Goal: Task Accomplishment & Management: Manage account settings

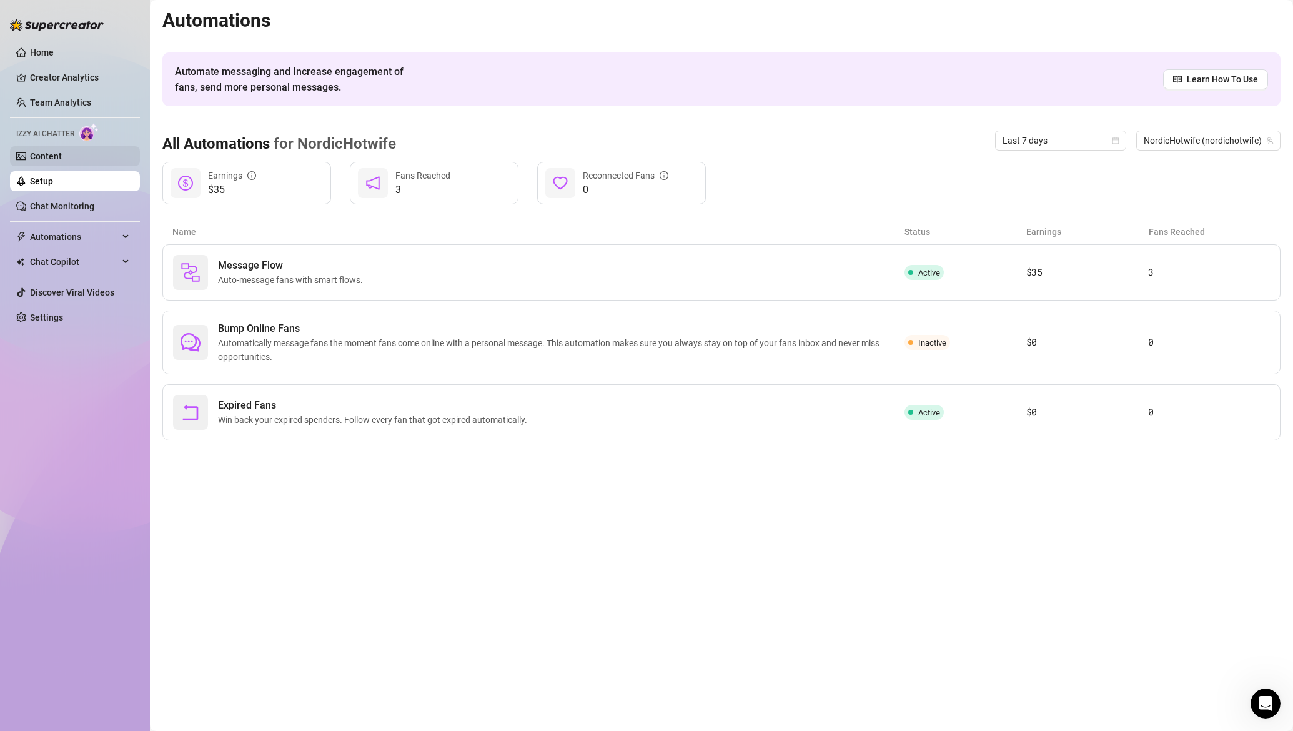
click at [57, 156] on link "Content" at bounding box center [46, 156] width 32 height 10
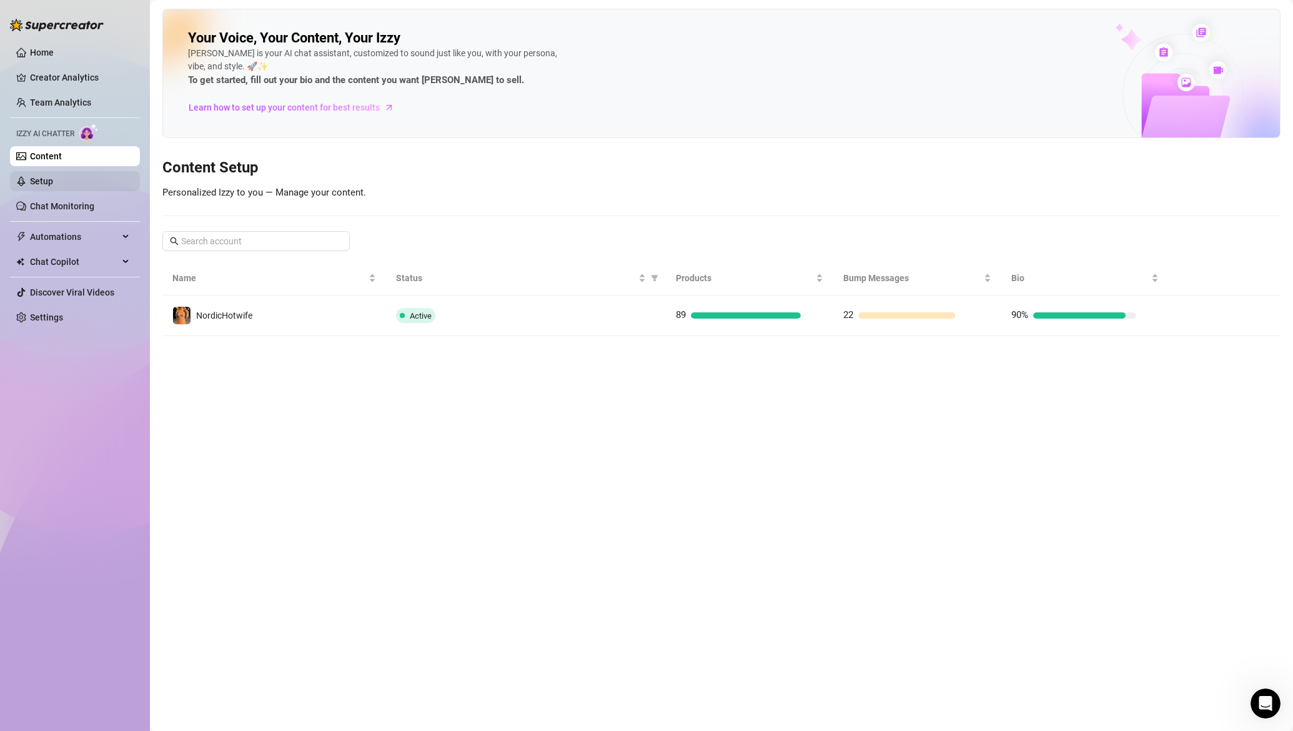
click at [53, 177] on link "Setup" at bounding box center [41, 181] width 23 height 10
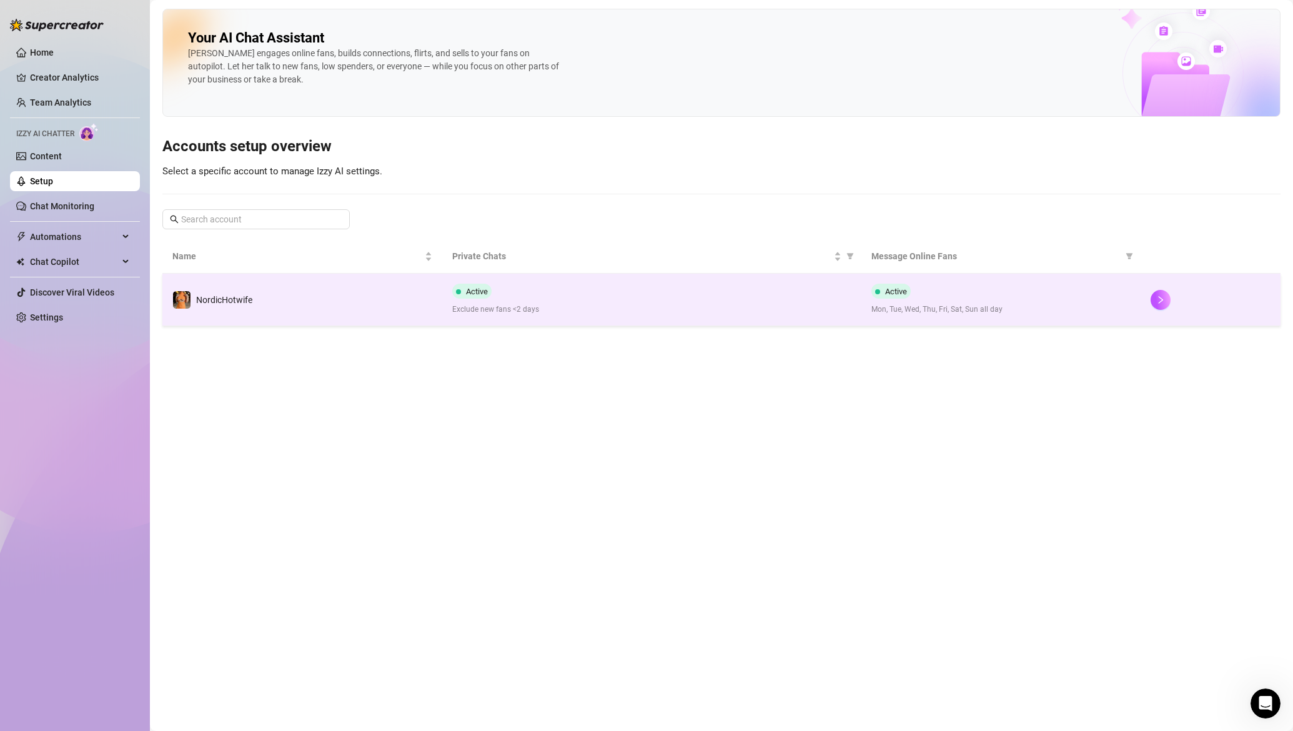
click at [311, 299] on td "NordicHotwife" at bounding box center [302, 300] width 280 height 52
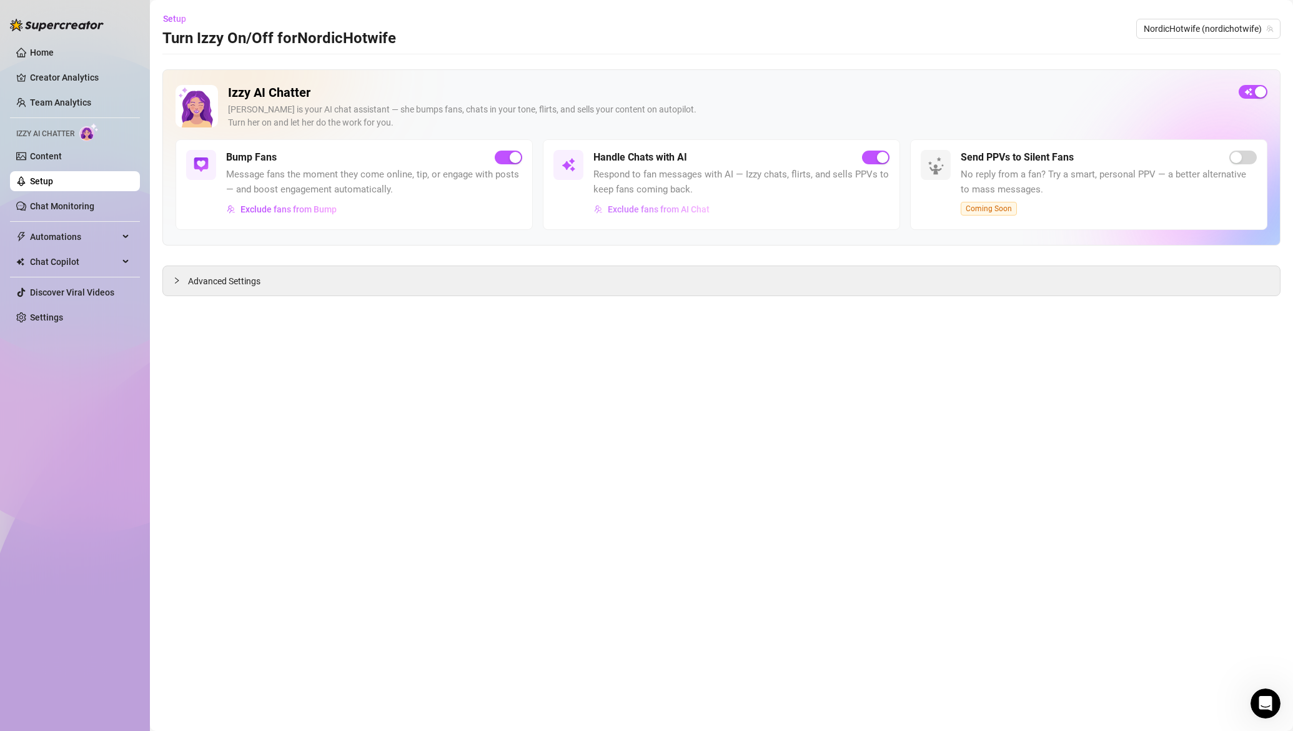
click at [636, 213] on span "Exclude fans from AI Chat" at bounding box center [659, 209] width 102 height 10
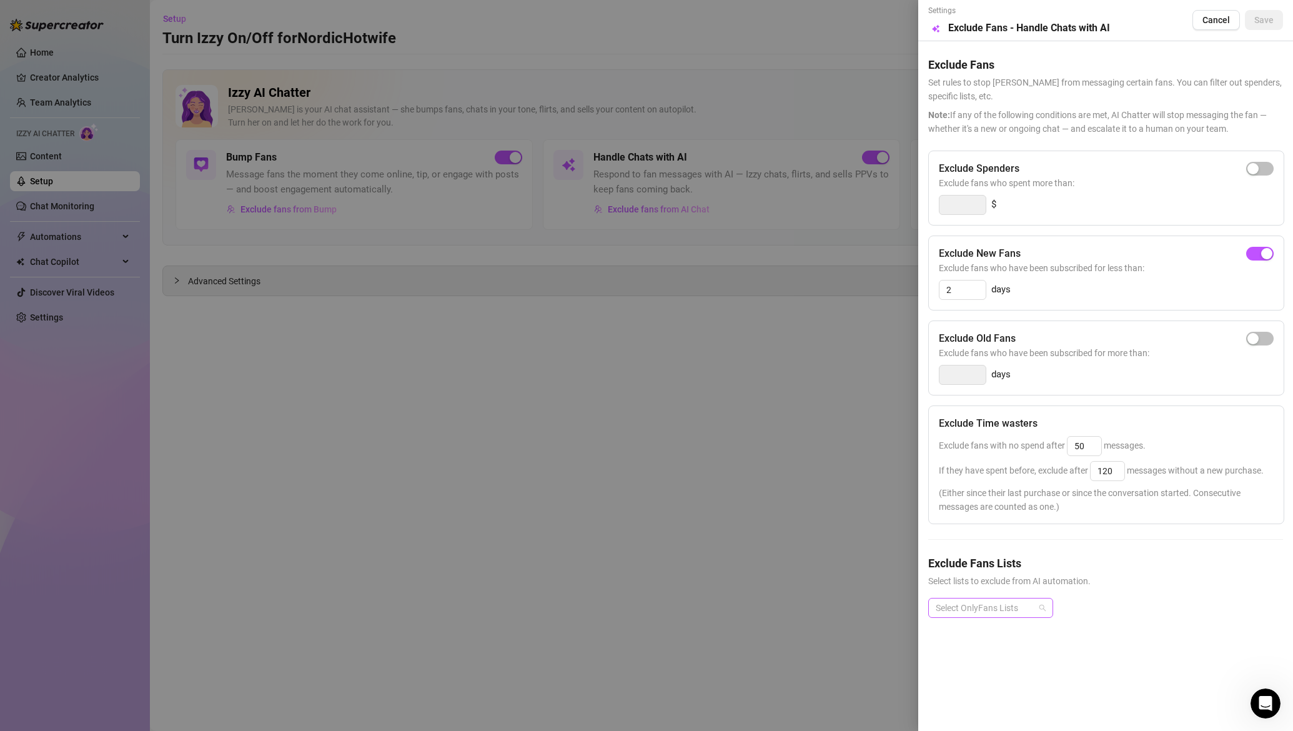
click at [974, 602] on div at bounding box center [984, 607] width 107 height 17
type input "c"
click at [999, 449] on div "🔒Cuck fantasy" at bounding box center [990, 448] width 105 height 14
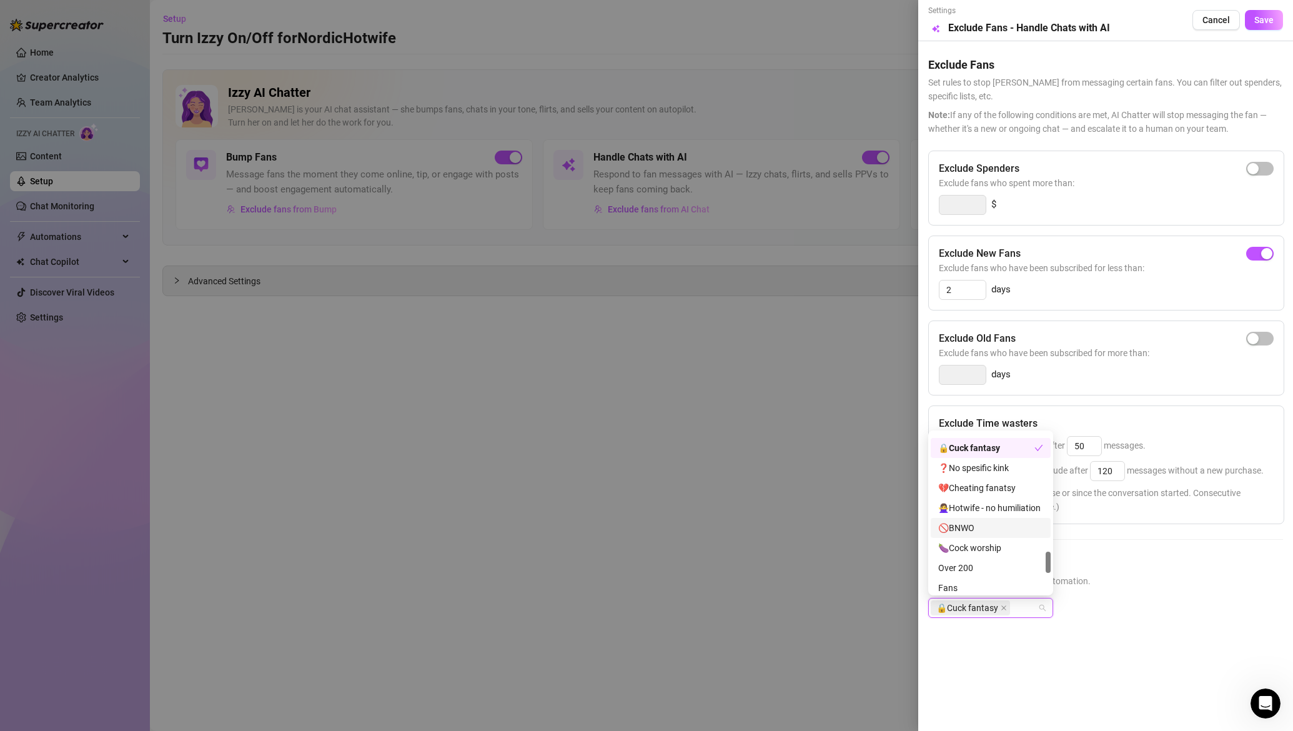
click at [984, 521] on div "🚫BNWO" at bounding box center [990, 528] width 105 height 14
click at [1182, 574] on span "Select lists to exclude from AI automation." at bounding box center [1105, 581] width 355 height 14
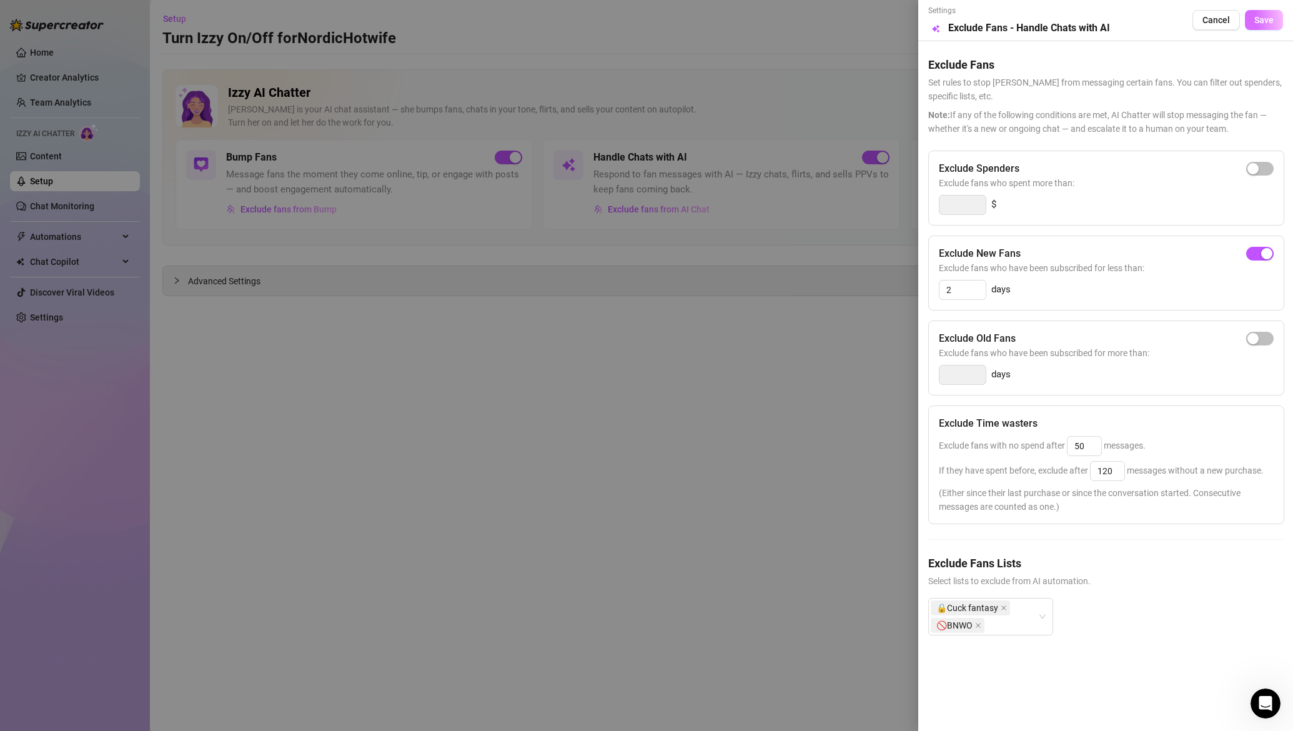
click at [1274, 21] on button "Save" at bounding box center [1264, 20] width 38 height 20
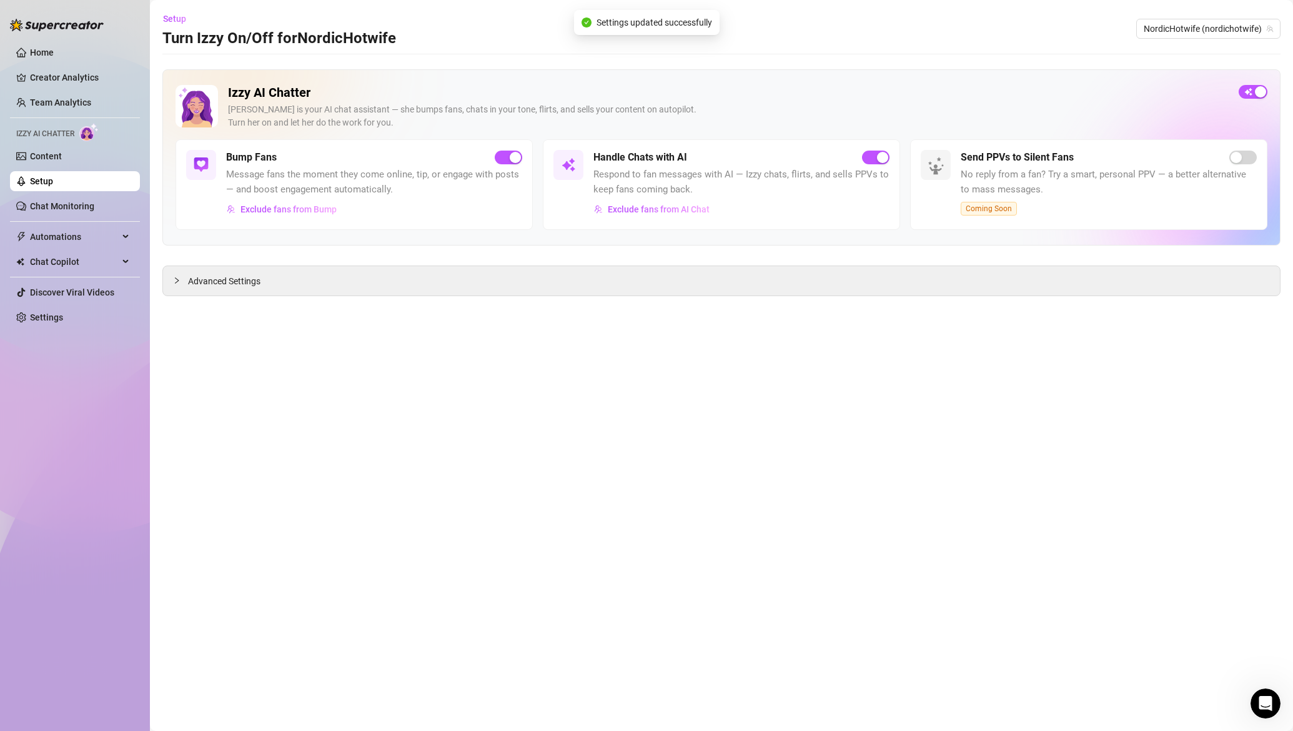
click at [363, 378] on main "Setup Turn Izzy On/Off for NordicHotwife NordicHotwife (nordichotwife) Izzy AI …" at bounding box center [721, 365] width 1143 height 731
click at [204, 279] on span "Advanced Settings" at bounding box center [224, 281] width 72 height 14
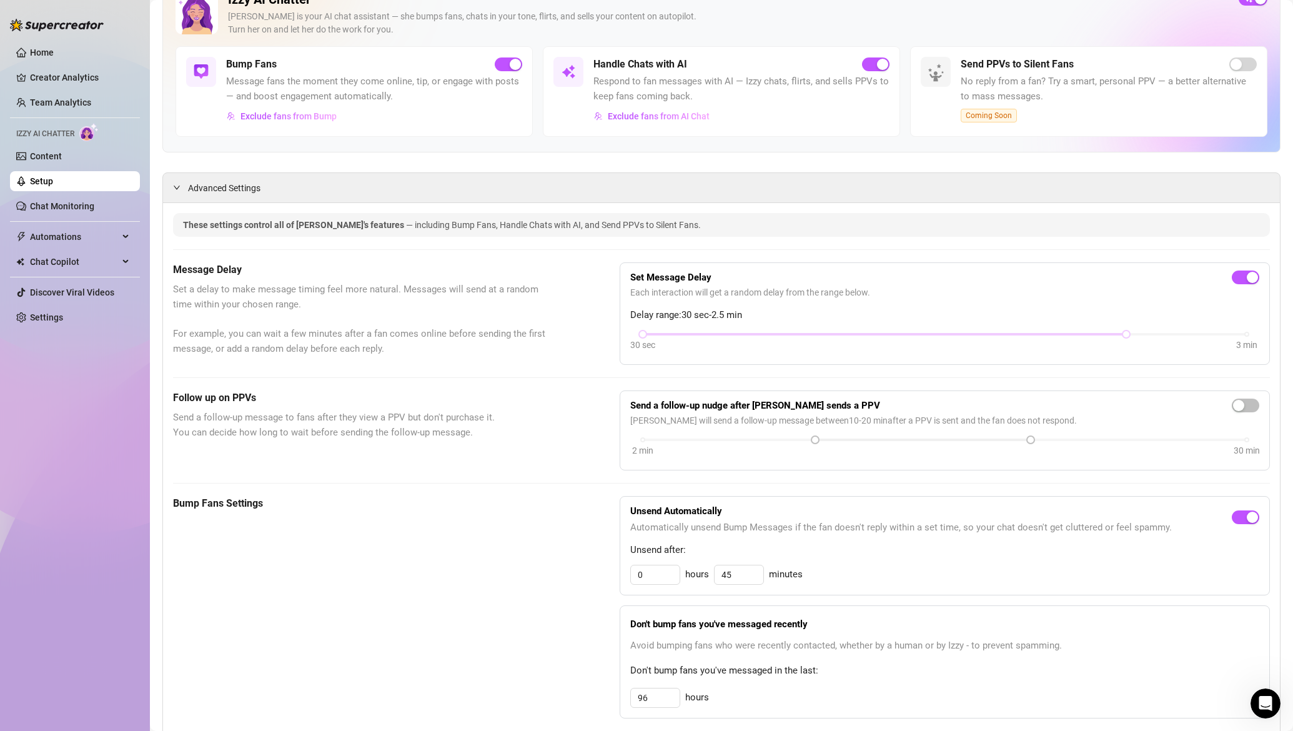
scroll to position [0, 0]
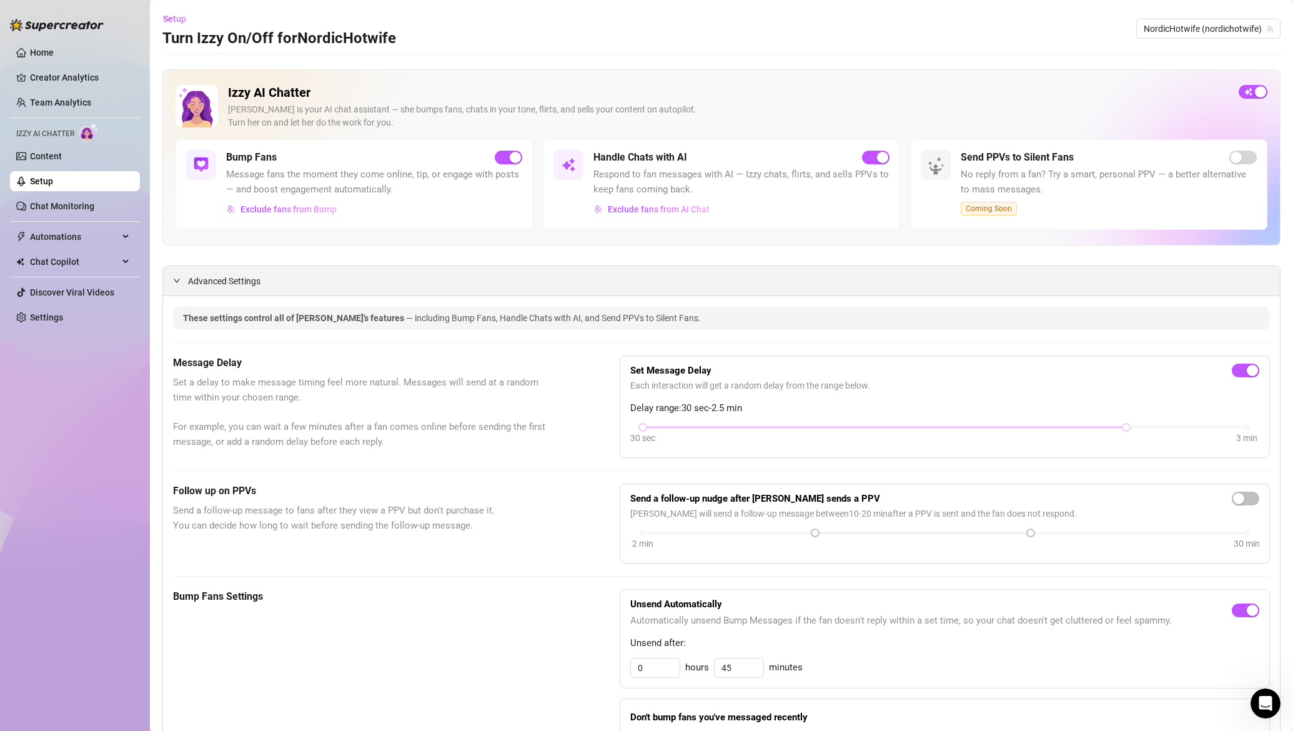
click at [234, 282] on span "Advanced Settings" at bounding box center [224, 281] width 72 height 14
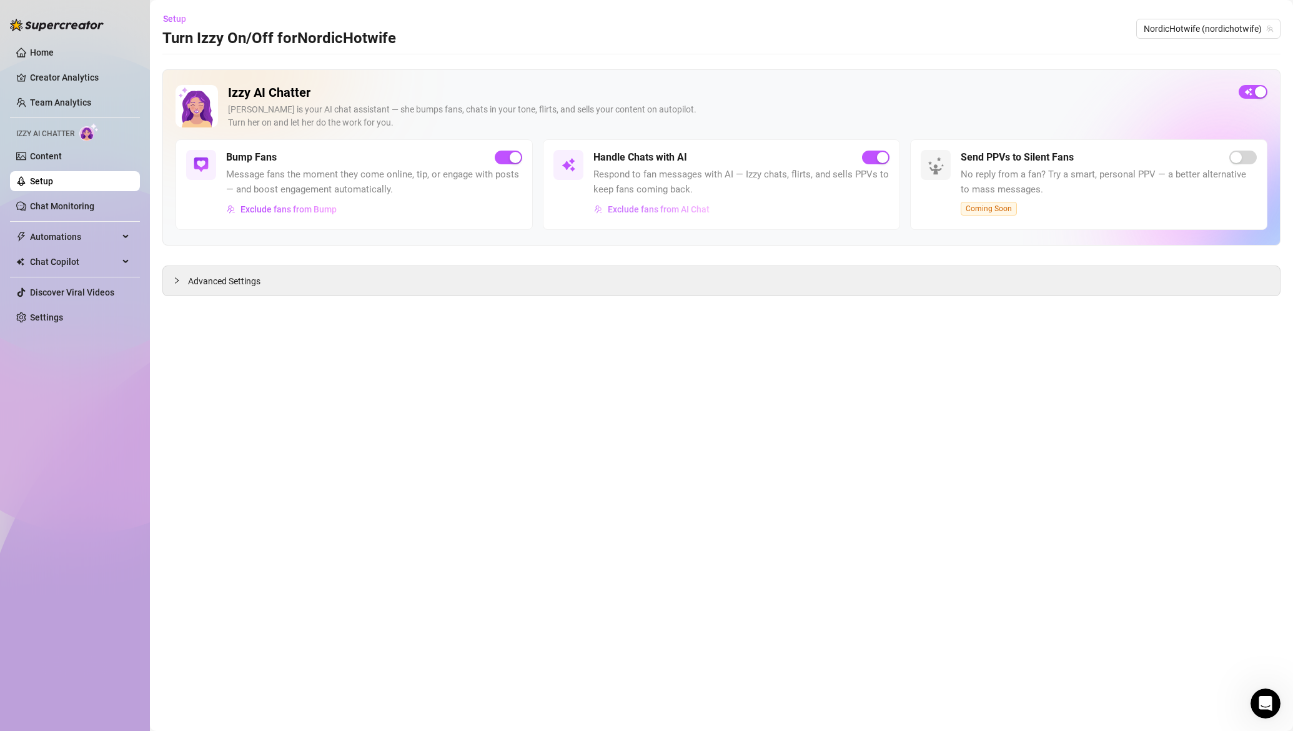
click at [641, 210] on span "Exclude fans from AI Chat" at bounding box center [659, 209] width 102 height 10
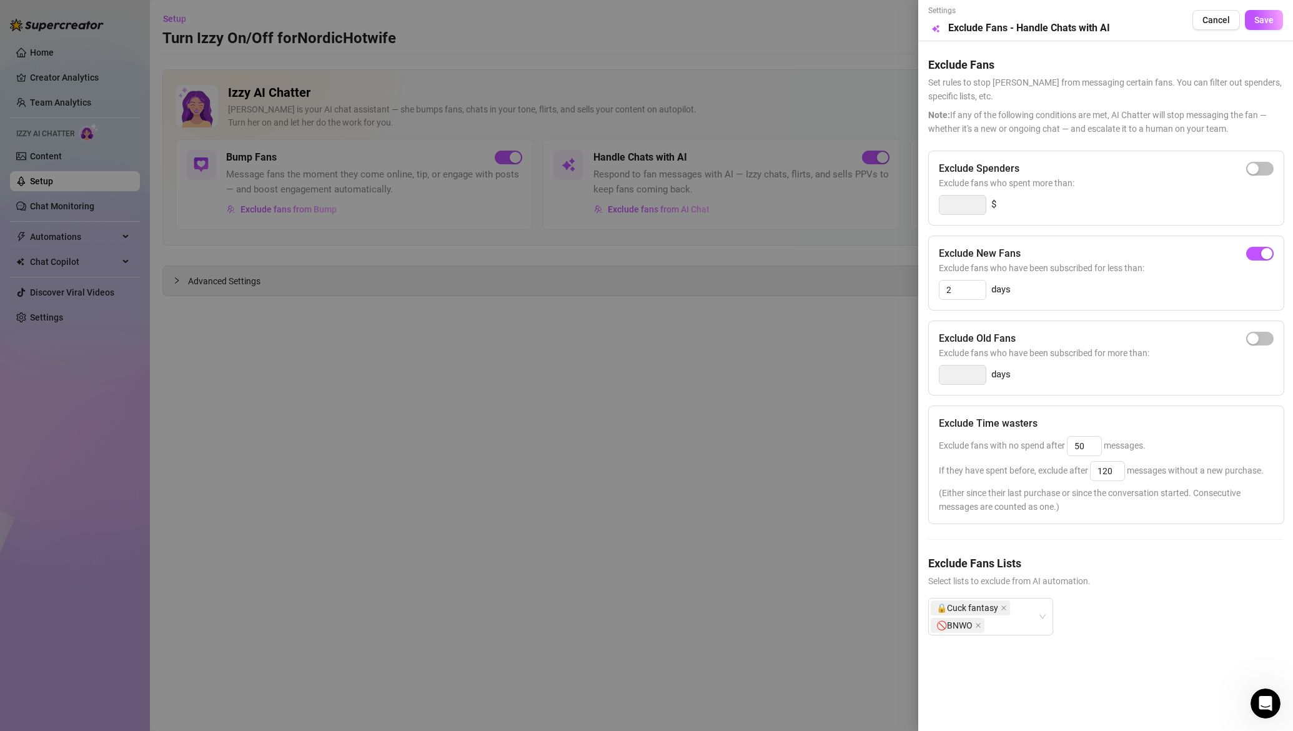
click at [697, 461] on div at bounding box center [646, 365] width 1293 height 731
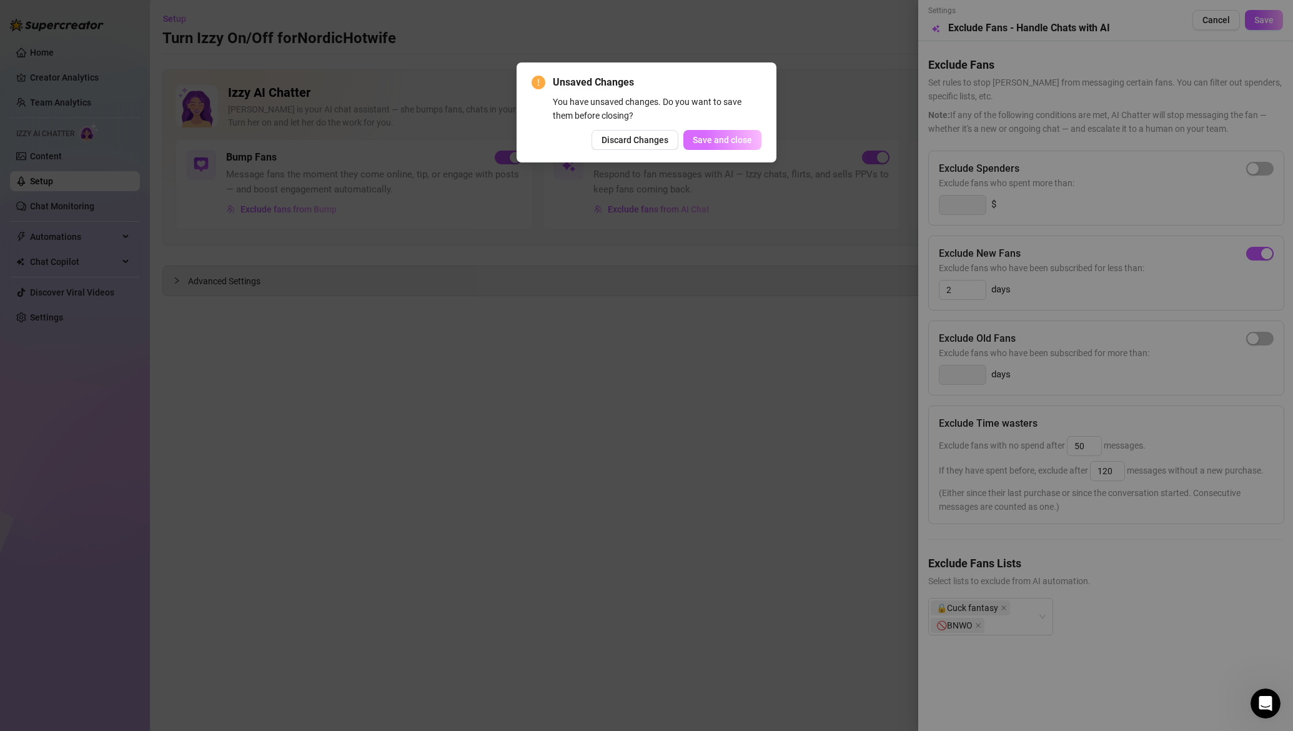
click at [721, 143] on span "Save and close" at bounding box center [722, 140] width 59 height 10
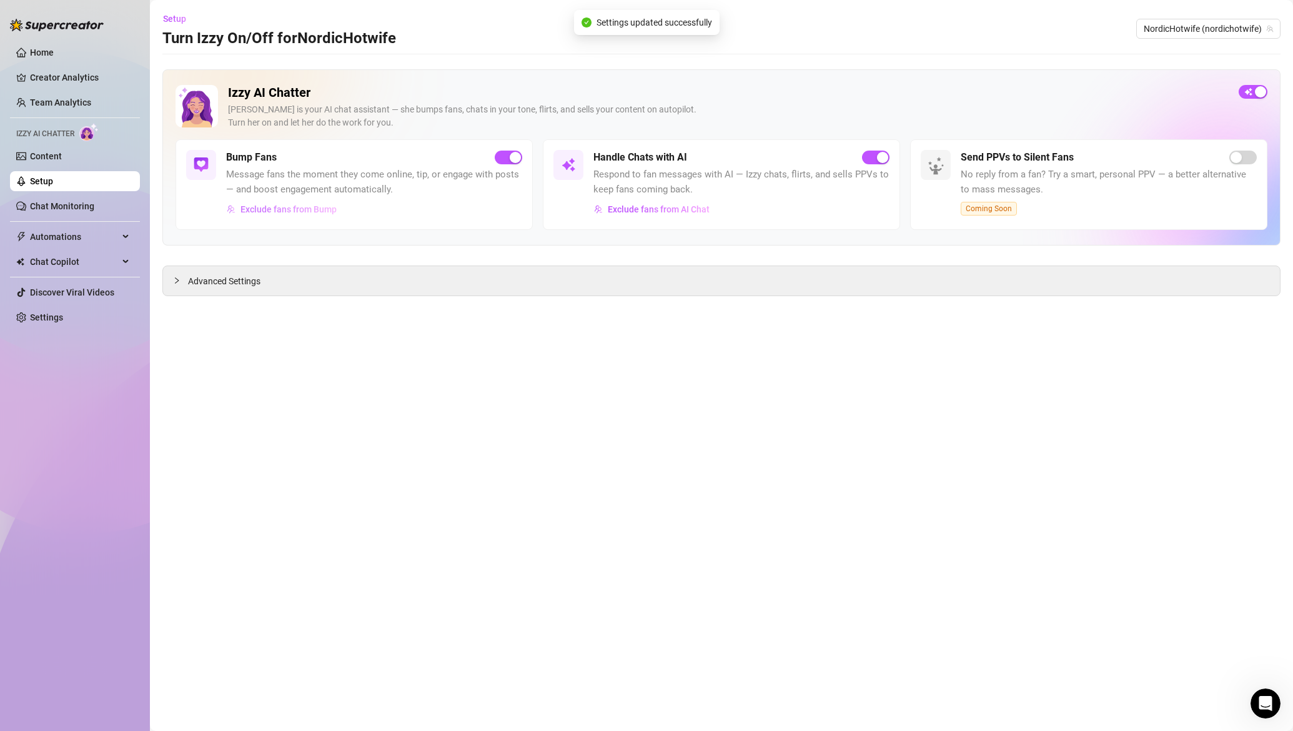
click at [304, 209] on span "Exclude fans from Bump" at bounding box center [288, 209] width 96 height 10
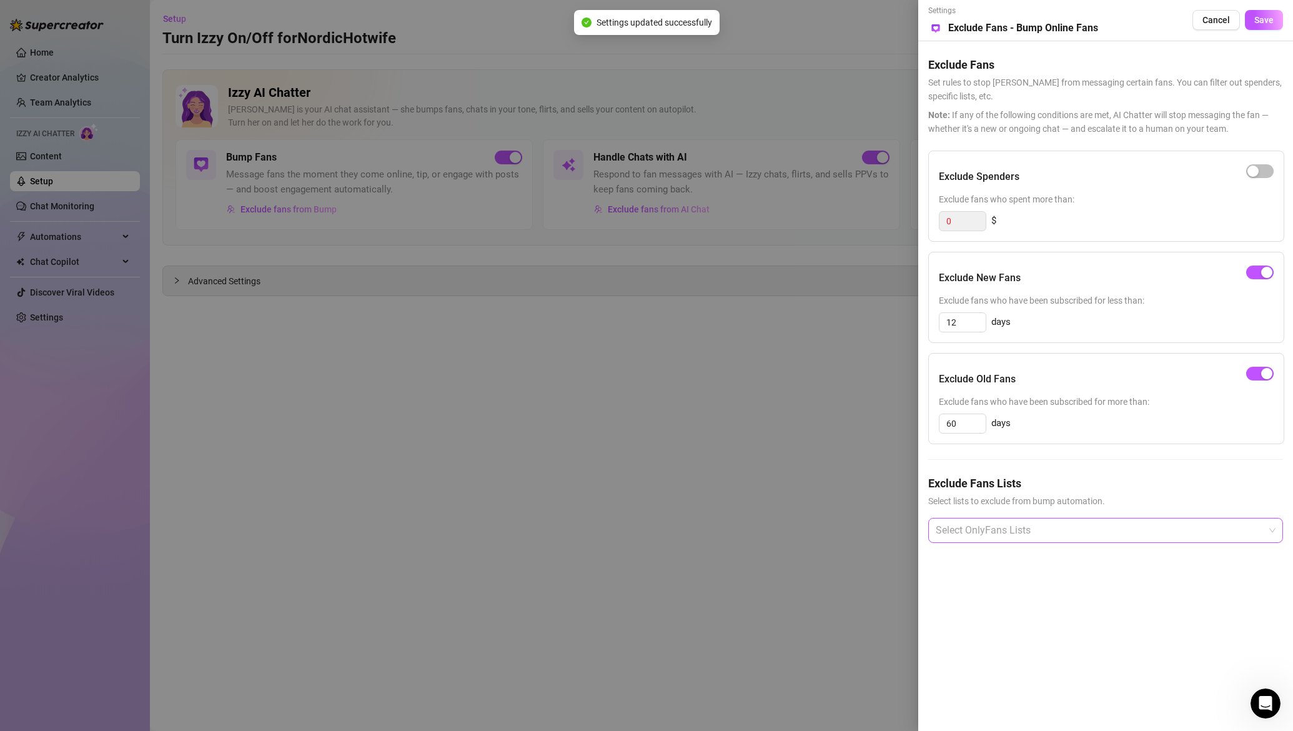
click at [1013, 527] on div at bounding box center [1099, 530] width 337 height 22
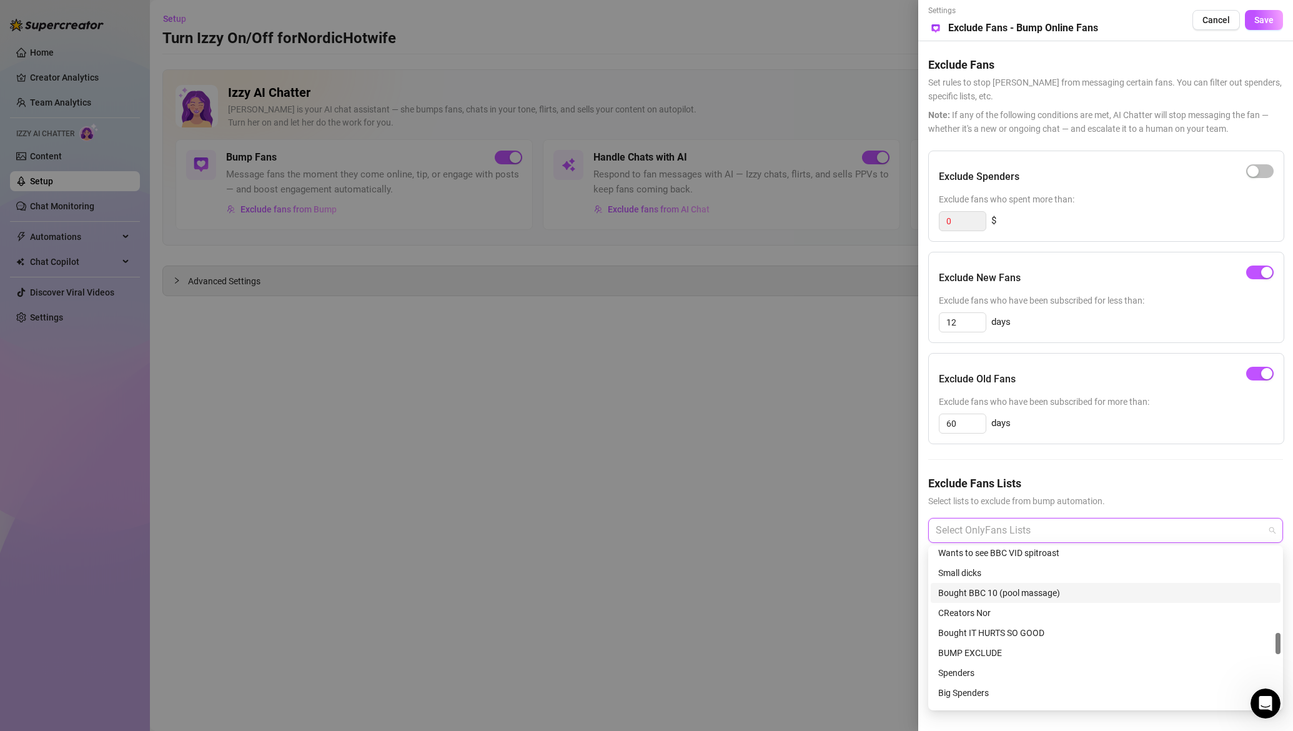
scroll to position [874, 0]
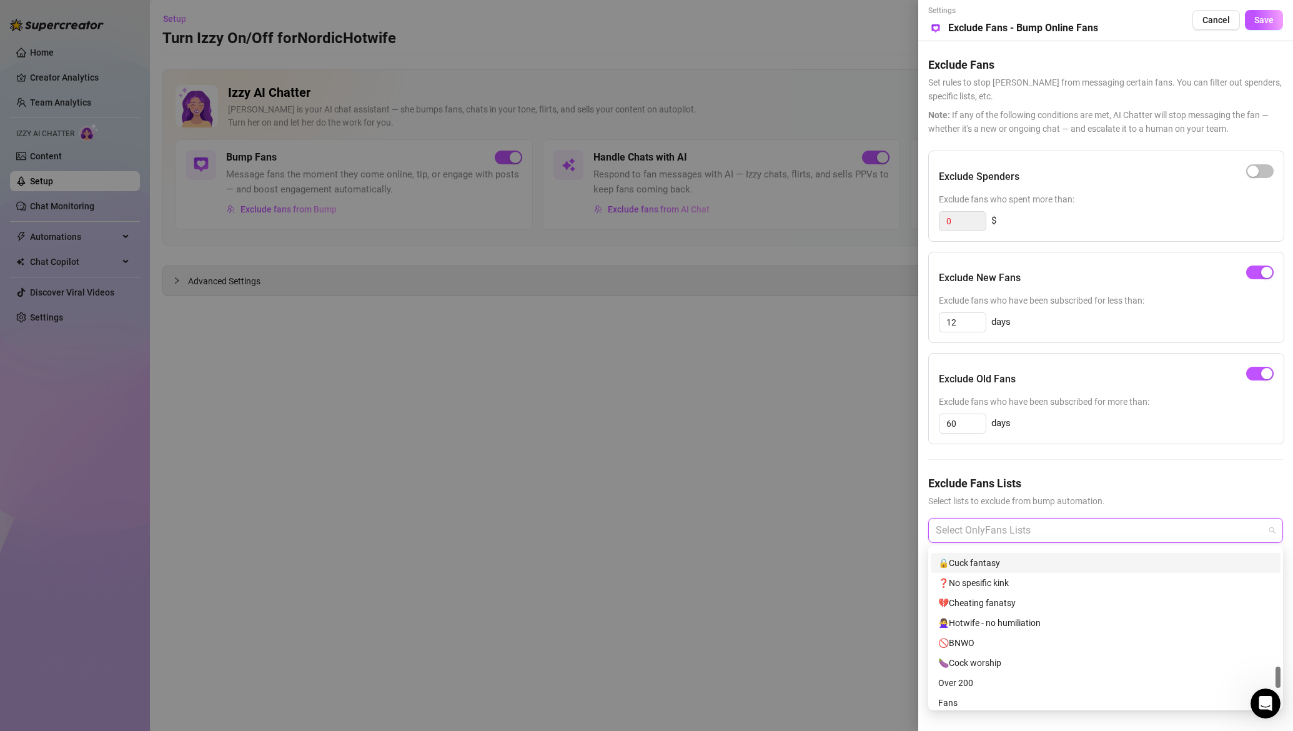
click at [987, 556] on div "🔒Cuck fantasy" at bounding box center [1105, 563] width 335 height 14
click at [978, 638] on div "🚫BNWO" at bounding box center [1105, 643] width 335 height 14
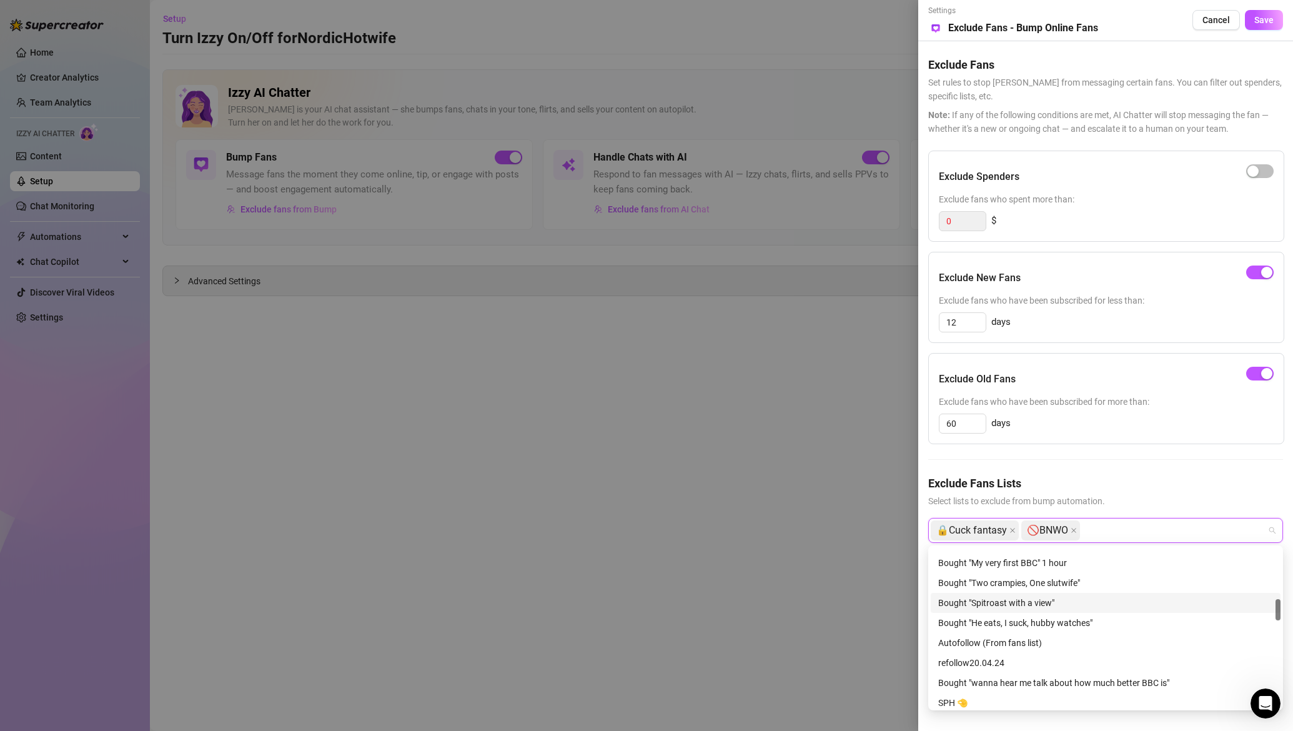
scroll to position [500, 0]
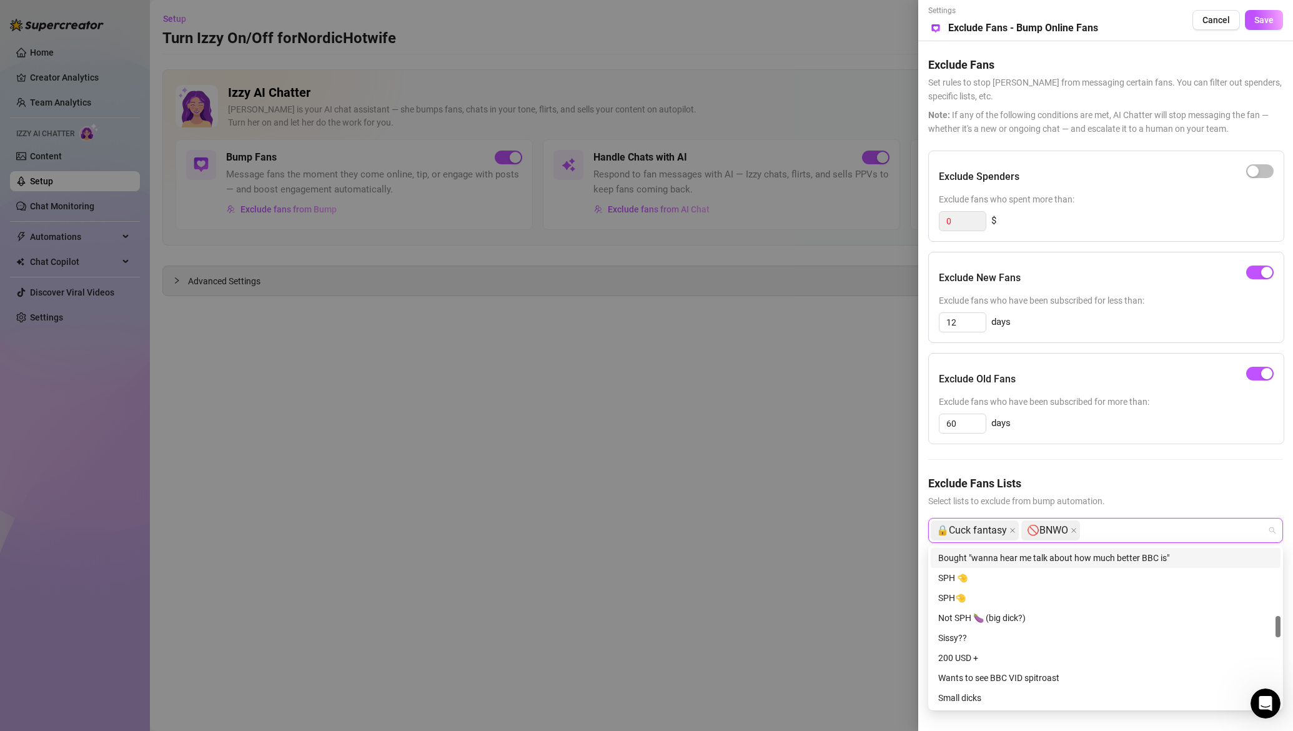
click at [1138, 472] on div "Exclude Spenders Exclude fans who spent more than: 0 $ Exclude New Fans Exclude…" at bounding box center [1105, 357] width 355 height 412
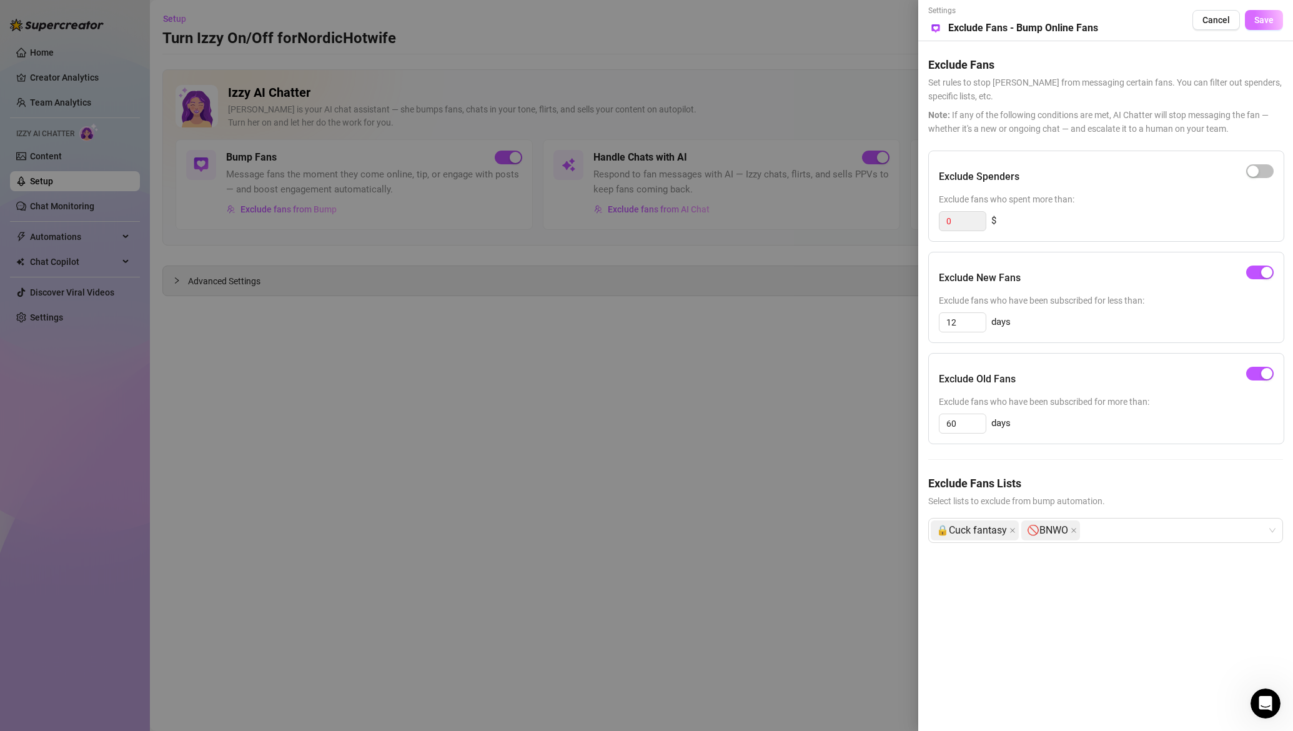
click at [1274, 25] on button "Save" at bounding box center [1264, 20] width 38 height 20
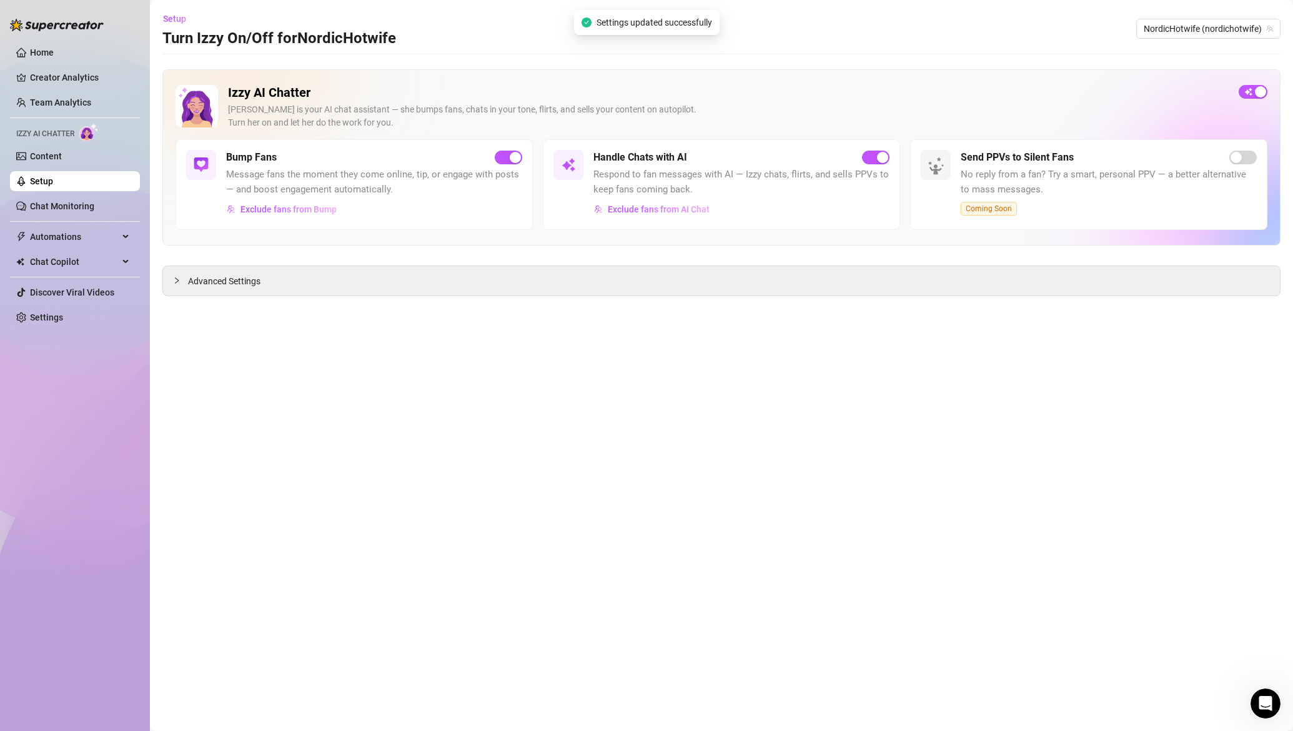
click at [686, 392] on main "Setup Turn Izzy On/Off for NordicHotwife NordicHotwife (nordichotwife) Izzy AI …" at bounding box center [721, 365] width 1143 height 731
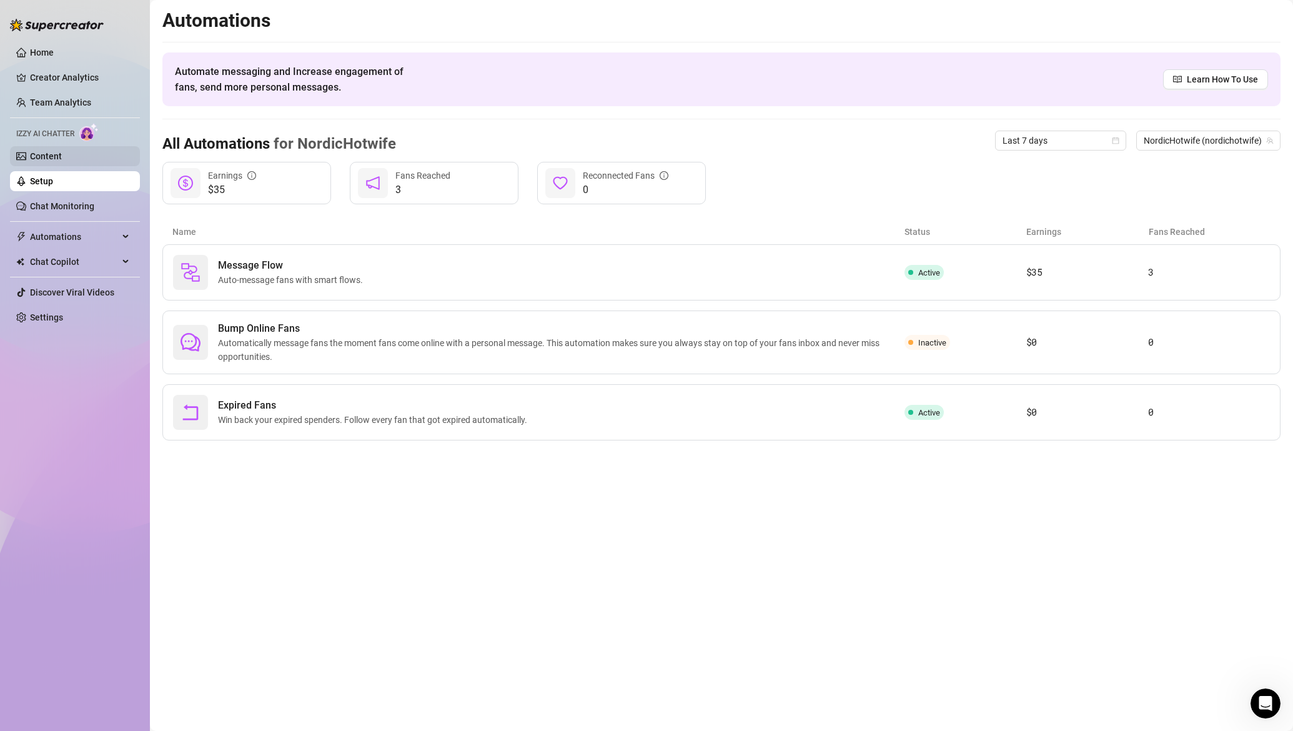
click at [52, 152] on link "Content" at bounding box center [46, 156] width 32 height 10
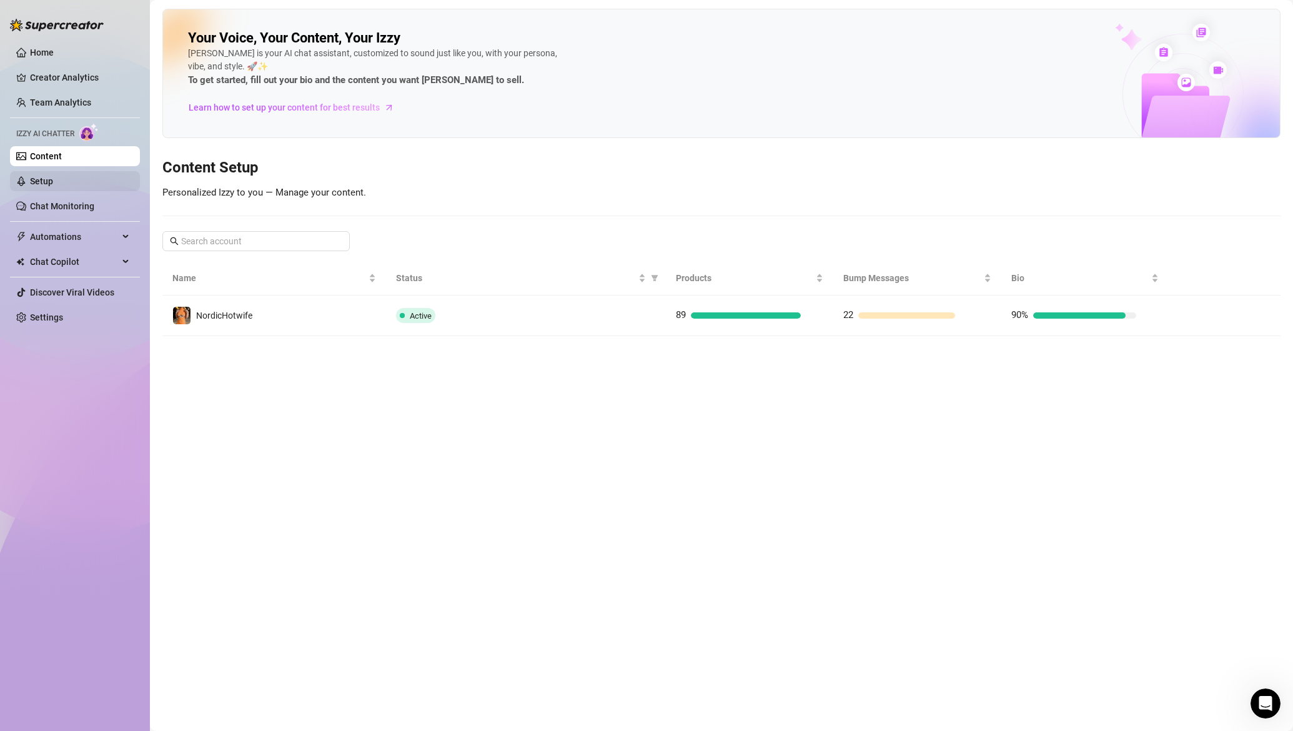
click at [53, 176] on link "Setup" at bounding box center [41, 181] width 23 height 10
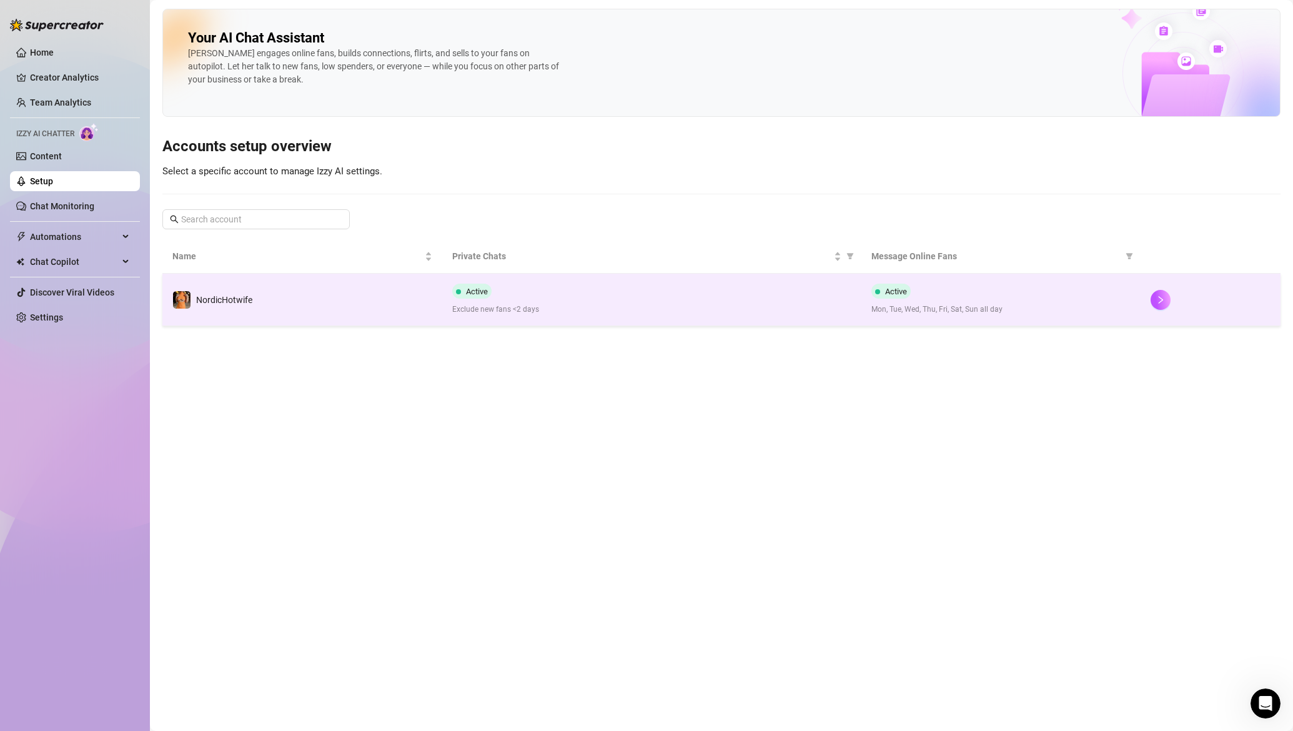
click at [309, 323] on td "NordicHotwife" at bounding box center [302, 300] width 280 height 52
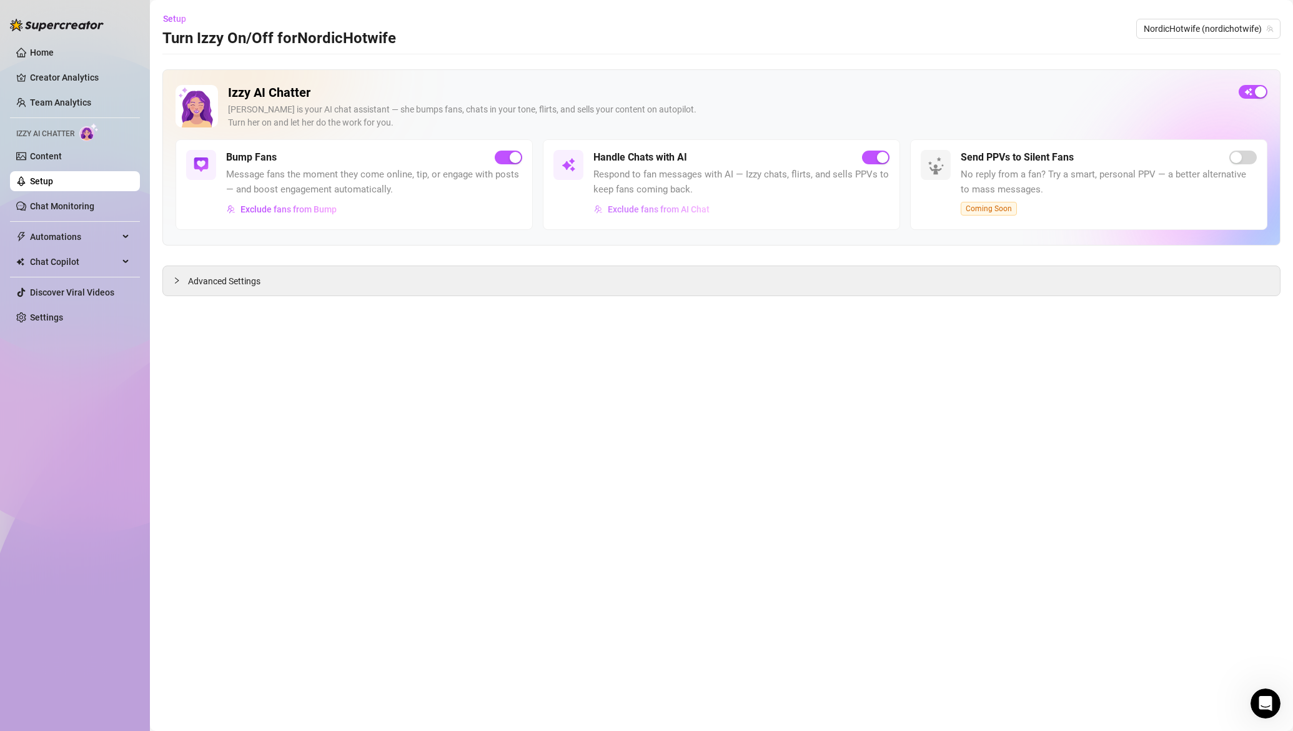
click at [638, 203] on button "Exclude fans from AI Chat" at bounding box center [651, 209] width 117 height 20
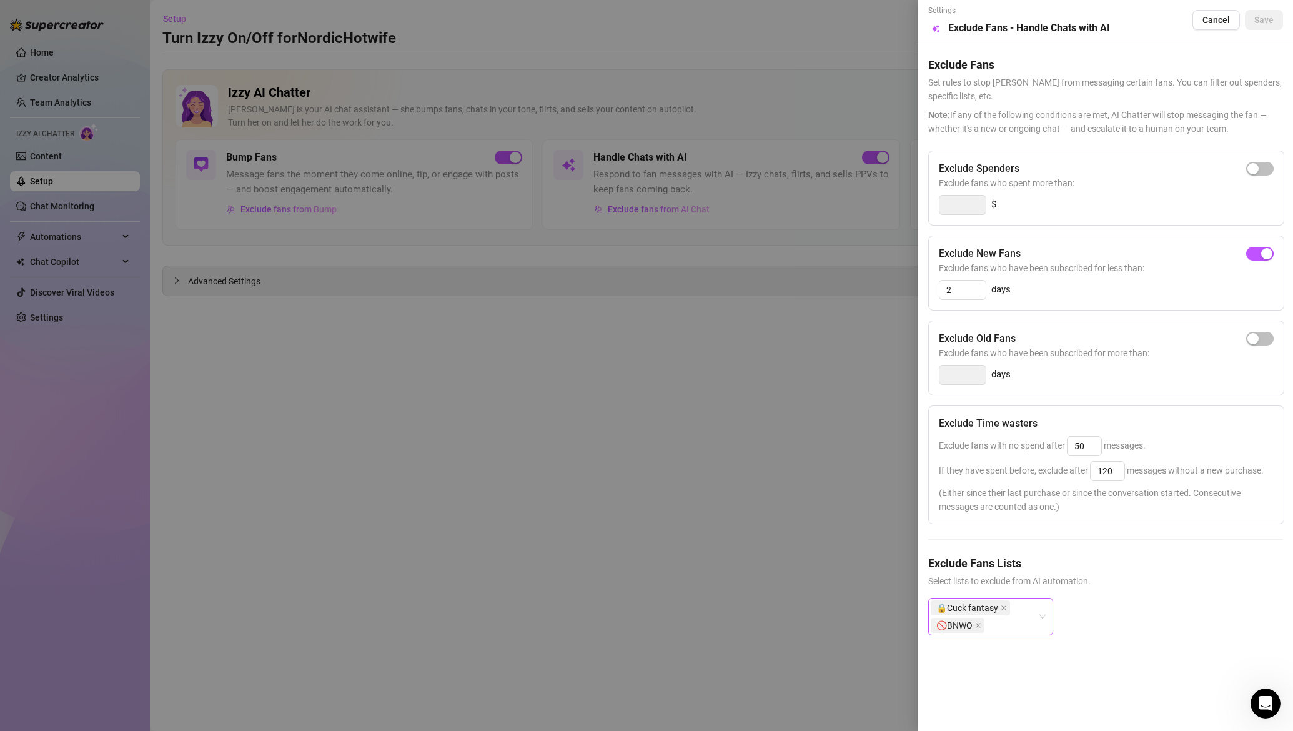
click at [1017, 626] on div "🔒Cuck fantasy 🚫BNWO" at bounding box center [984, 616] width 107 height 35
type input "s"
type input "S"
click at [974, 478] on div "SPH🤏" at bounding box center [991, 483] width 120 height 20
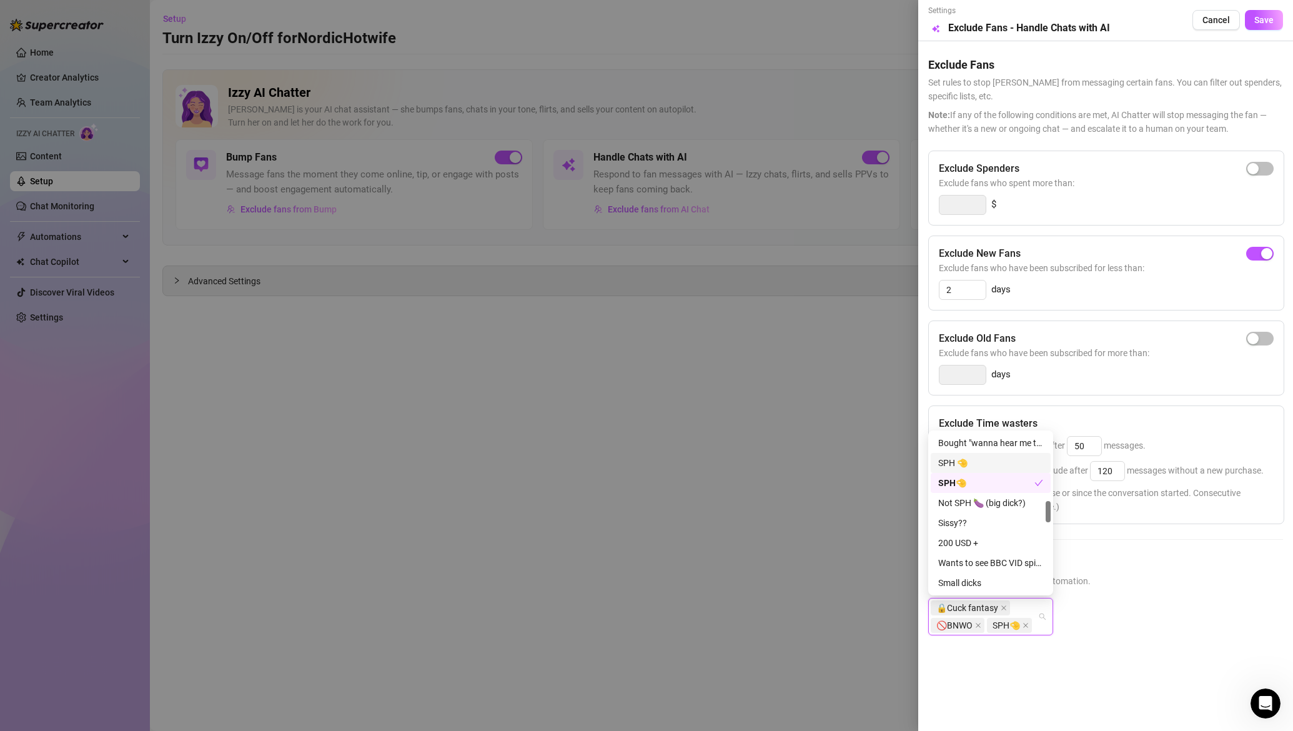
click at [985, 463] on div "SPH 🤏" at bounding box center [990, 463] width 105 height 14
click at [1156, 617] on div "🔒Cuck fantasy 🚫BNWO SPH🤏 SPH 🤏" at bounding box center [1105, 635] width 355 height 75
click at [1262, 24] on span "Save" at bounding box center [1263, 20] width 19 height 10
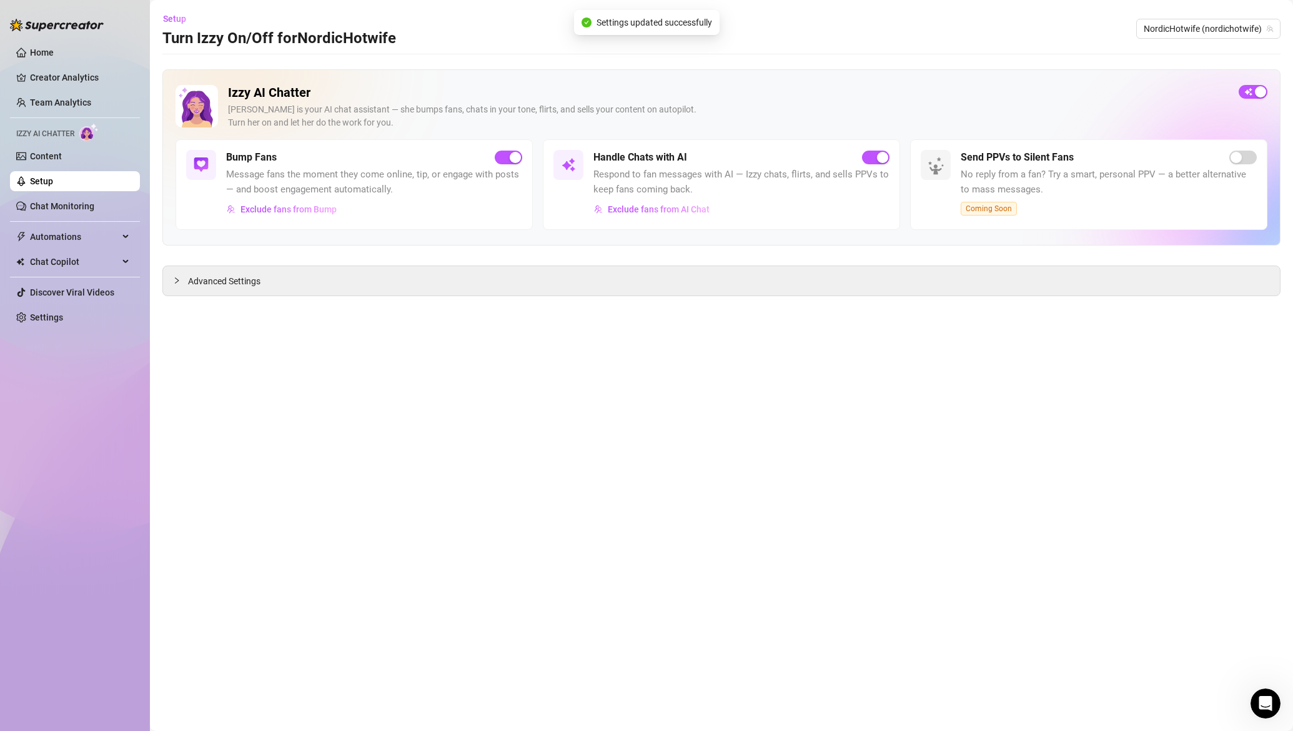
click at [914, 388] on main "Setup Turn Izzy On/Off for NordicHotwife NordicHotwife (nordichotwife) Izzy AI …" at bounding box center [721, 365] width 1143 height 731
drag, startPoint x: 424, startPoint y: 354, endPoint x: 409, endPoint y: 345, distance: 17.7
click at [424, 354] on main "Setup Turn Izzy On/Off for NordicHotwife NordicHotwife (nordichotwife) Izzy AI …" at bounding box center [721, 365] width 1143 height 731
